Goal: Unclear: Browse casually

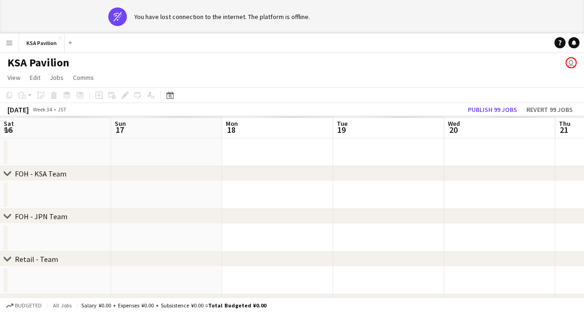
scroll to position [0, 330]
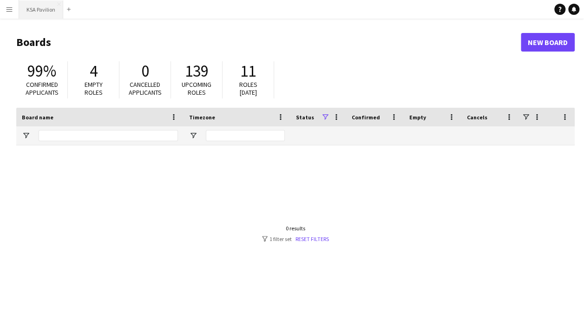
click at [25, 7] on button "KSA Pavilion Close" at bounding box center [41, 9] width 44 height 18
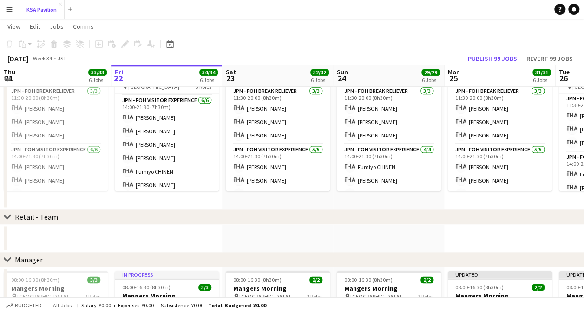
scroll to position [554, 0]
click at [264, 226] on app-date-cell at bounding box center [277, 239] width 111 height 28
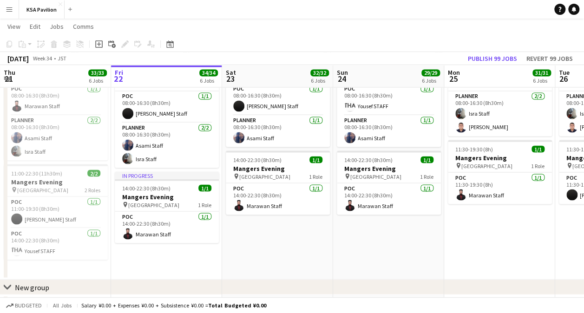
scroll to position [843, 0]
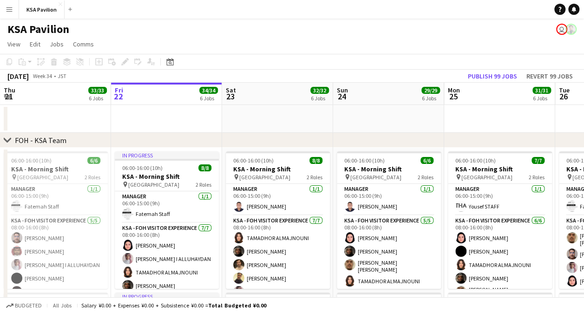
click at [571, 31] on app-user-avatar at bounding box center [571, 29] width 11 height 11
click at [572, 31] on app-user-avatar at bounding box center [571, 29] width 11 height 11
click at [565, 30] on app-user-avatar "user" at bounding box center [562, 29] width 11 height 11
click at [576, 31] on app-user-avatar at bounding box center [571, 29] width 11 height 11
click at [571, 29] on app-user-avatar at bounding box center [571, 29] width 11 height 11
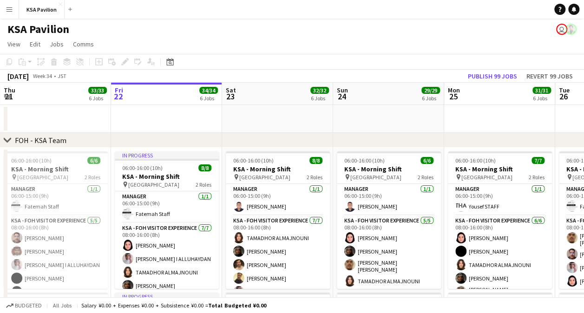
click at [571, 29] on app-user-avatar at bounding box center [571, 29] width 11 height 11
click at [560, 29] on app-user-avatar "user" at bounding box center [562, 29] width 11 height 11
drag, startPoint x: 560, startPoint y: 29, endPoint x: 571, endPoint y: 29, distance: 11.2
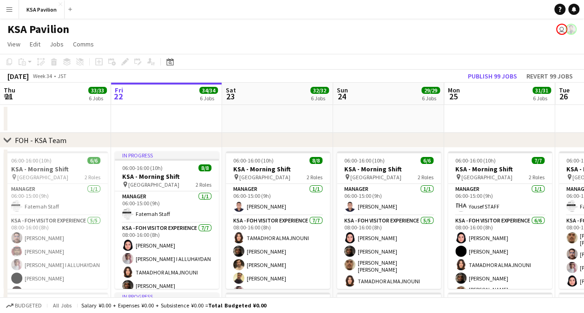
click at [571, 29] on app-connected-clients "user" at bounding box center [567, 29] width 20 height 11
click at [571, 29] on app-user-avatar at bounding box center [571, 29] width 11 height 11
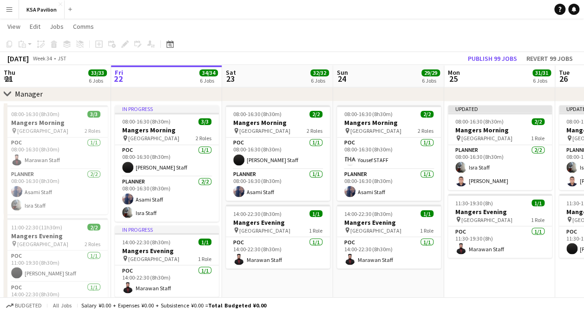
scroll to position [721, 0]
